Goal: Task Accomplishment & Management: Manage account settings

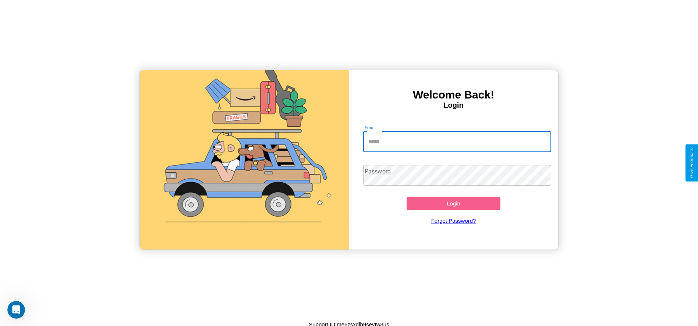
click at [457, 142] on input "Email" at bounding box center [457, 142] width 188 height 21
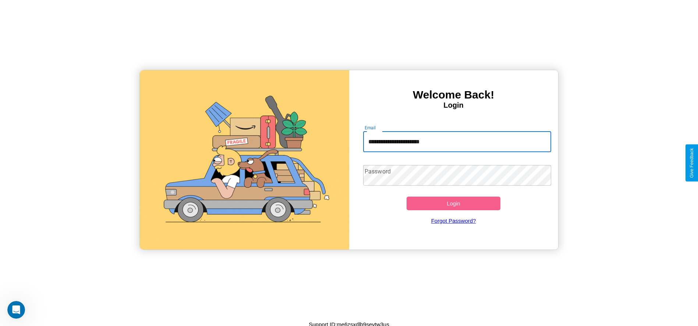
type input "**********"
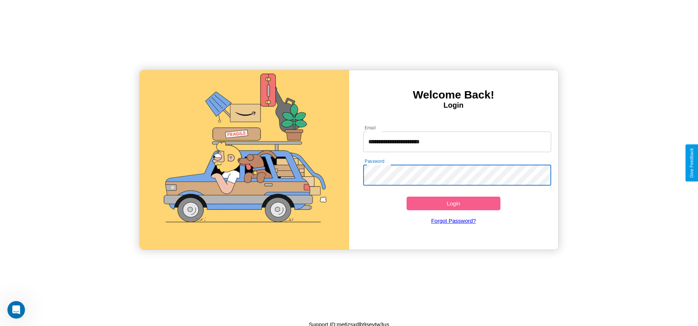
click at [453, 203] on button "Login" at bounding box center [453, 204] width 94 height 14
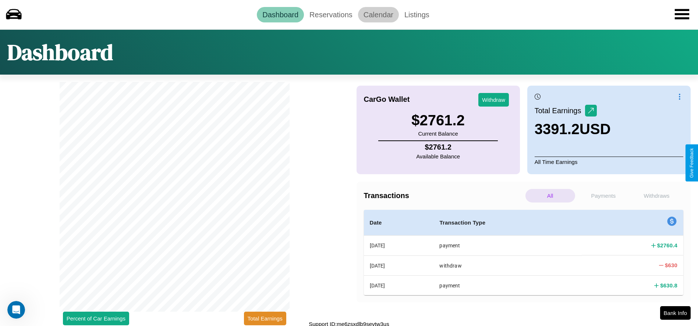
click at [378, 14] on link "Calendar" at bounding box center [378, 14] width 41 height 15
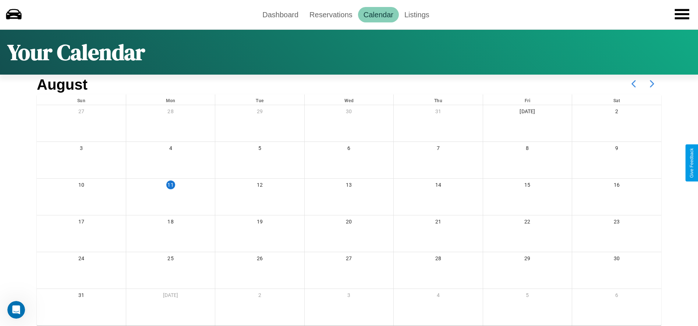
click at [652, 84] on icon at bounding box center [652, 84] width 18 height 18
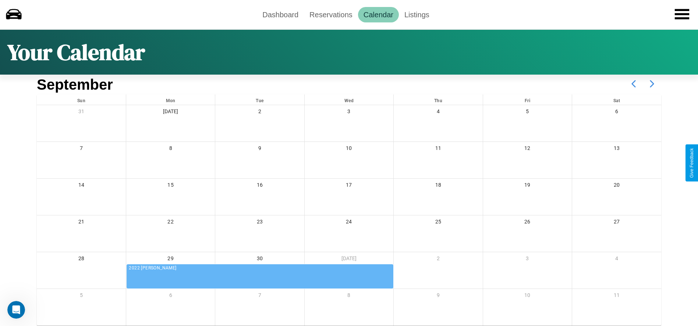
click at [652, 84] on icon at bounding box center [652, 84] width 18 height 18
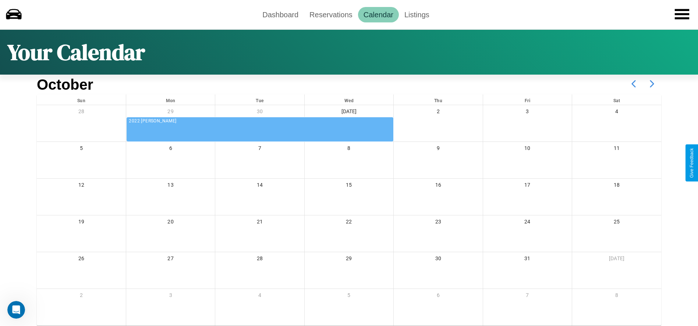
click at [652, 84] on icon at bounding box center [652, 84] width 18 height 18
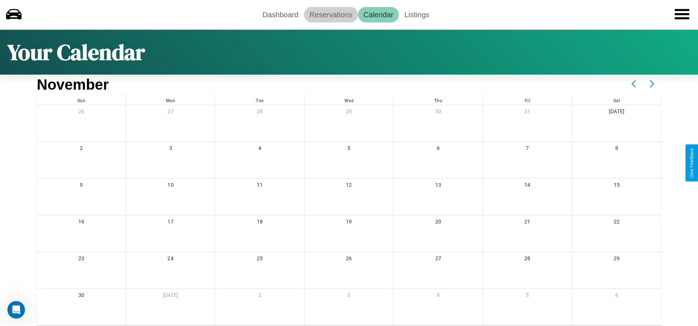
click at [331, 14] on link "Reservations" at bounding box center [331, 14] width 54 height 15
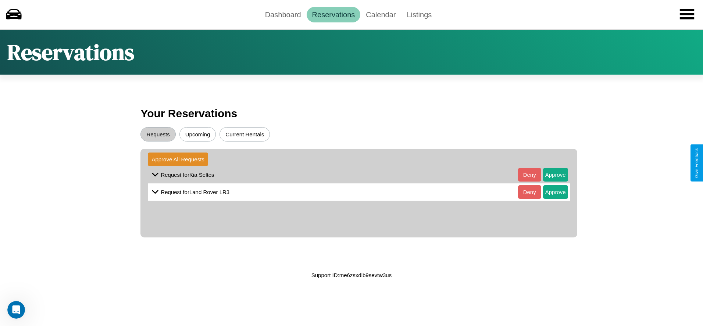
click at [245, 134] on button "Current Rentals" at bounding box center [245, 134] width 50 height 14
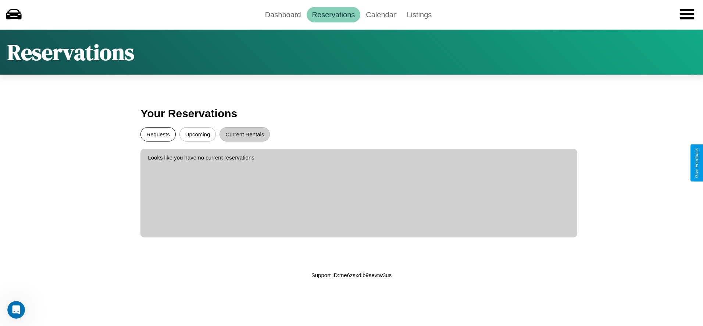
click at [158, 134] on button "Requests" at bounding box center [157, 134] width 35 height 14
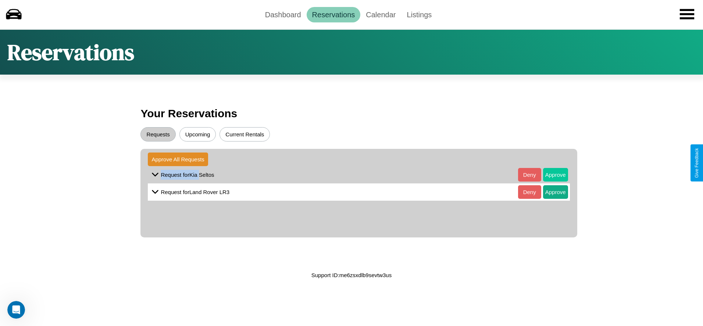
click at [550, 175] on button "Approve" at bounding box center [555, 175] width 25 height 14
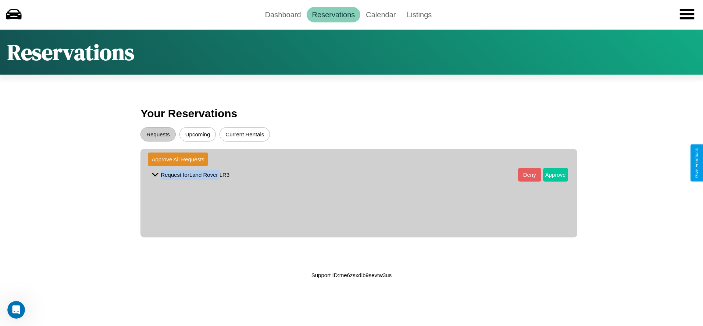
click at [550, 175] on button "Approve" at bounding box center [555, 175] width 25 height 14
